Goal: Information Seeking & Learning: Learn about a topic

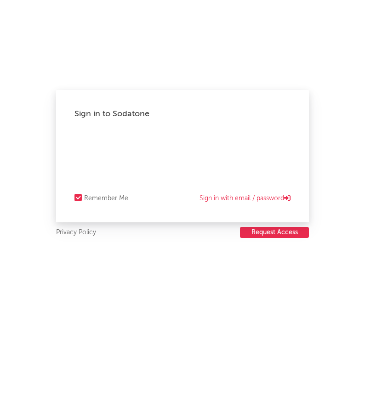
click at [364, 187] on div "Sign in to Sodatone Remember Me Sign in with email / password Privacy Policy Re…" at bounding box center [182, 209] width 365 height 418
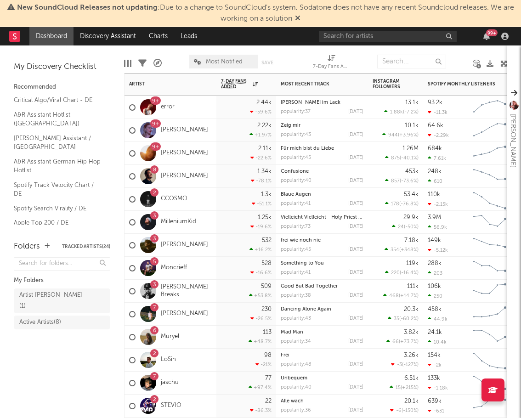
click at [159, 339] on div "6" at bounding box center [148, 337] width 25 height 16
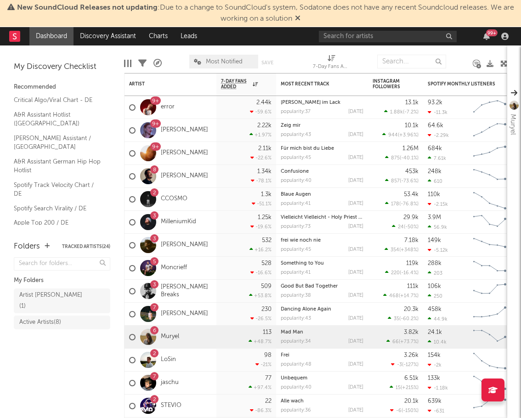
click at [168, 339] on link "Muryel" at bounding box center [170, 337] width 18 height 8
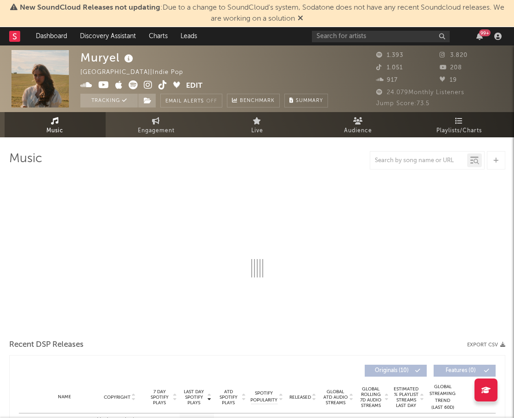
select select "1w"
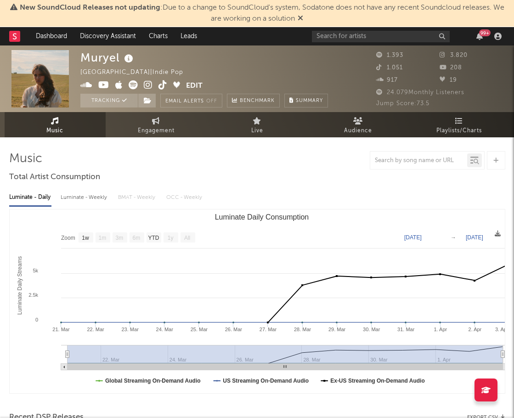
click at [158, 135] on span "Engagement" at bounding box center [156, 130] width 37 height 11
select select "1w"
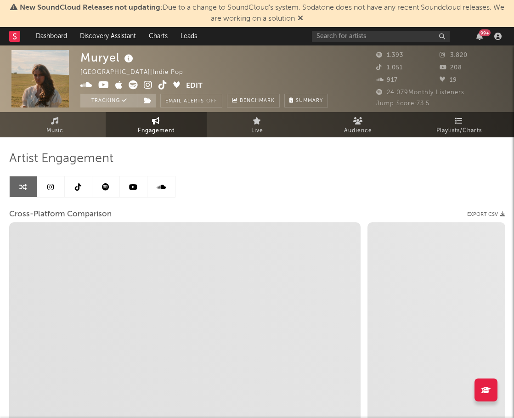
click at [94, 189] on link at bounding box center [106, 186] width 28 height 21
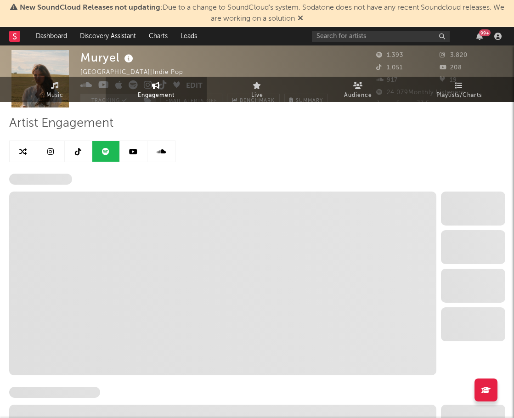
select select "6m"
select select "1w"
